Goal: Communication & Community: Connect with others

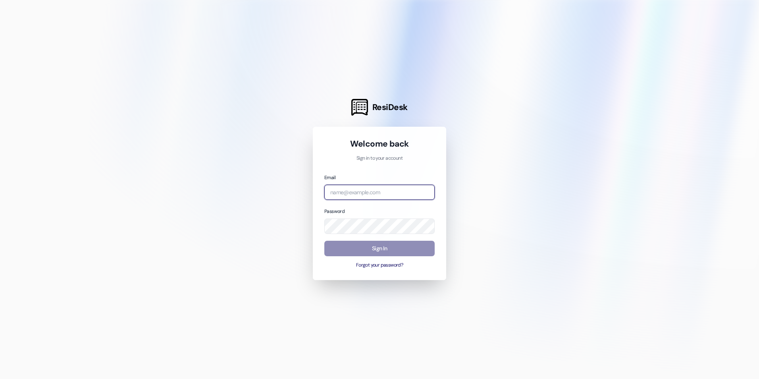
type input "[EMAIL_ADDRESS][DOMAIN_NAME]"
click at [423, 248] on button "Sign In" at bounding box center [380, 248] width 110 height 15
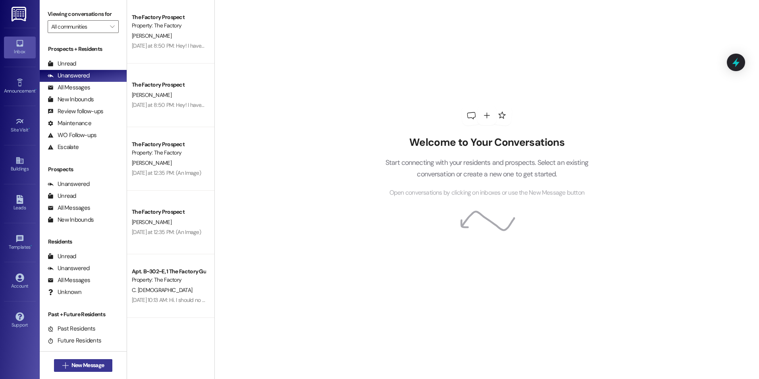
click at [93, 362] on span "New Message" at bounding box center [87, 365] width 33 height 8
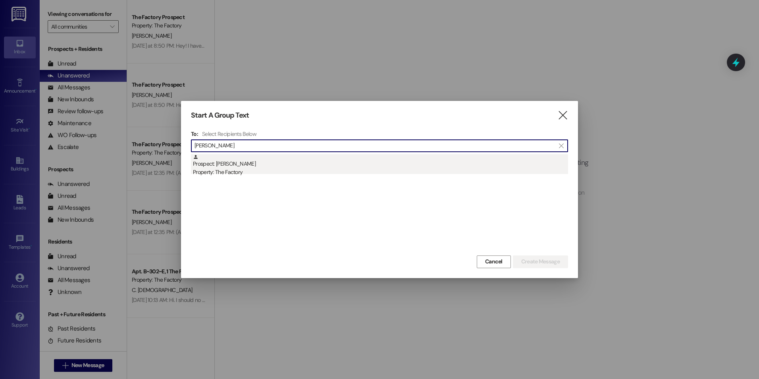
type input "[PERSON_NAME]"
click at [222, 166] on div "Prospect: [PERSON_NAME] Property: The Factory" at bounding box center [380, 165] width 375 height 23
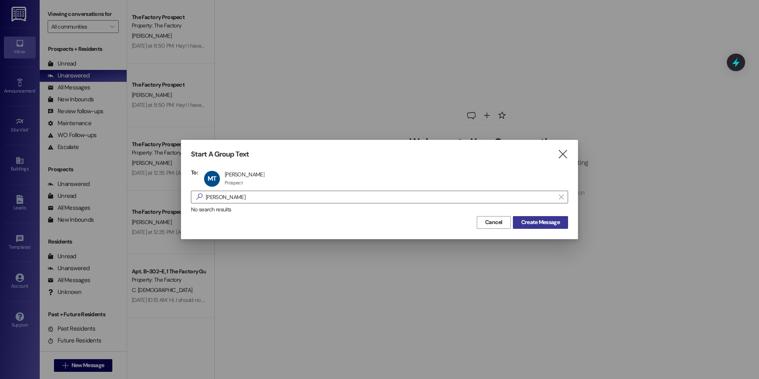
click at [549, 218] on span "Create Message" at bounding box center [541, 222] width 39 height 8
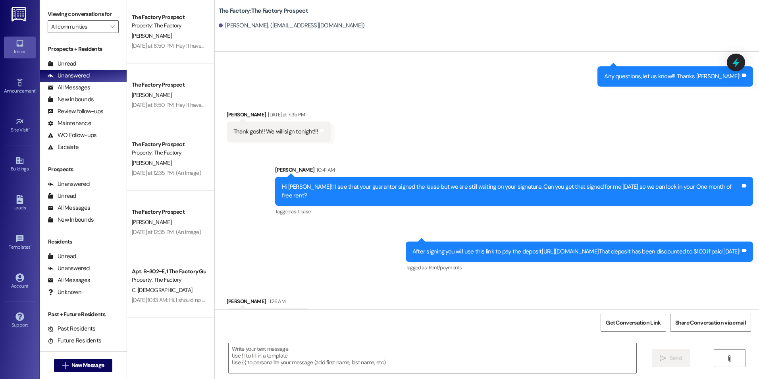
scroll to position [937, 0]
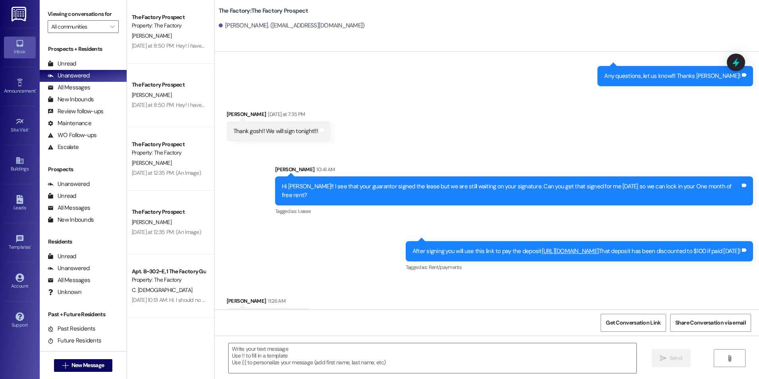
drag, startPoint x: 506, startPoint y: 155, endPoint x: 505, endPoint y: 287, distance: 131.9
click at [503, 283] on div "Received via SMS [PERSON_NAME] 11:26 AM Hi, I'll make sure Max signs Tags and n…" at bounding box center [487, 306] width 545 height 55
